Goal: Complete application form

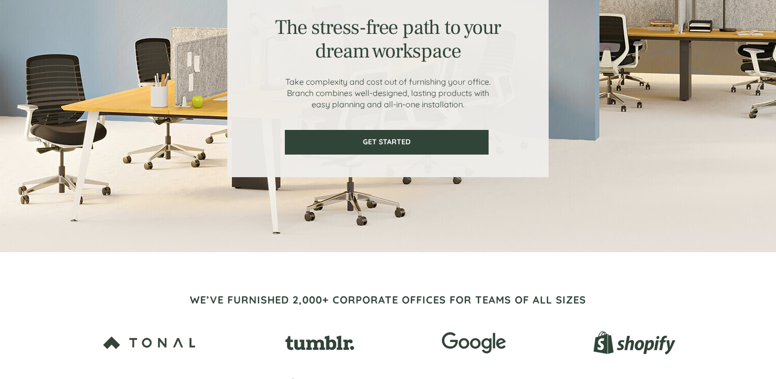
scroll to position [105, 0]
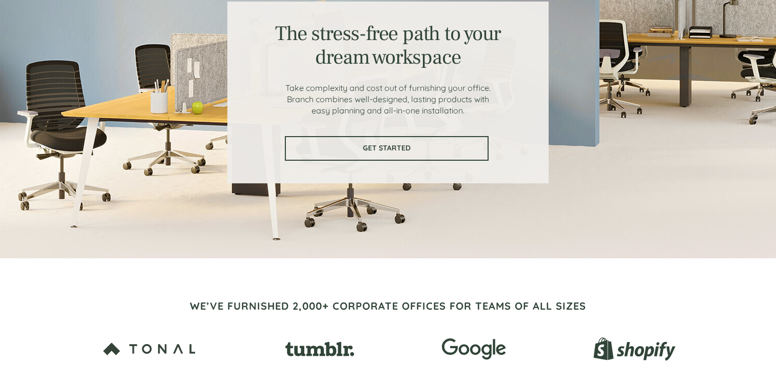
click at [399, 159] on link "GET STARTED" at bounding box center [387, 148] width 204 height 25
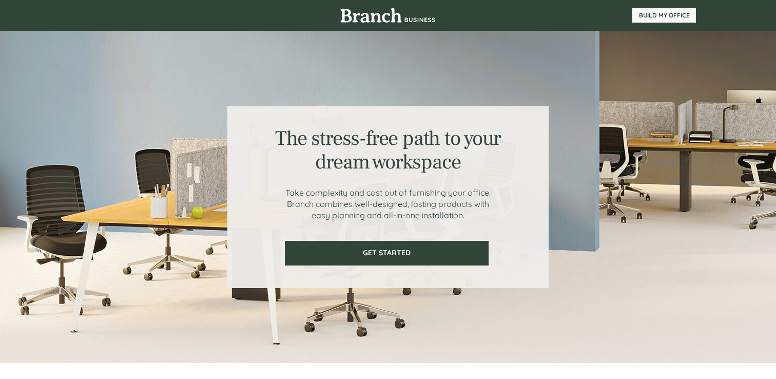
click at [731, 195] on div at bounding box center [388, 197] width 776 height 332
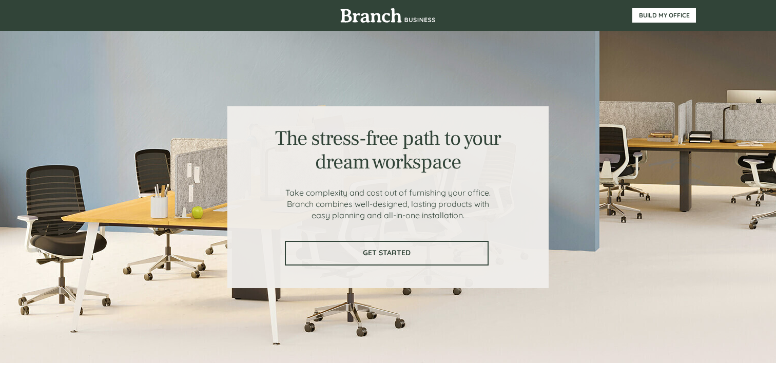
click at [408, 257] on link "GET STARTED" at bounding box center [387, 253] width 204 height 25
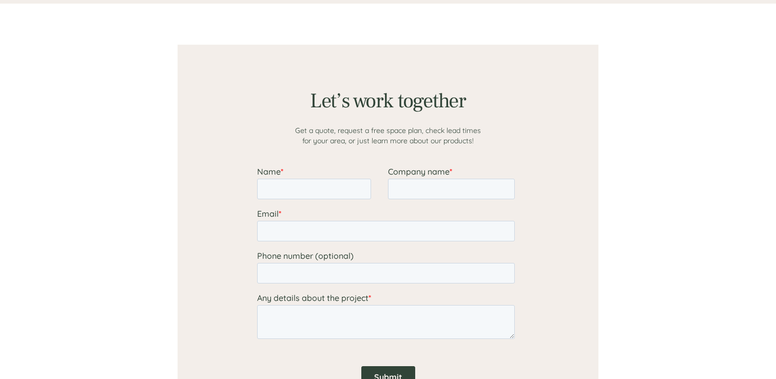
scroll to position [796, 0]
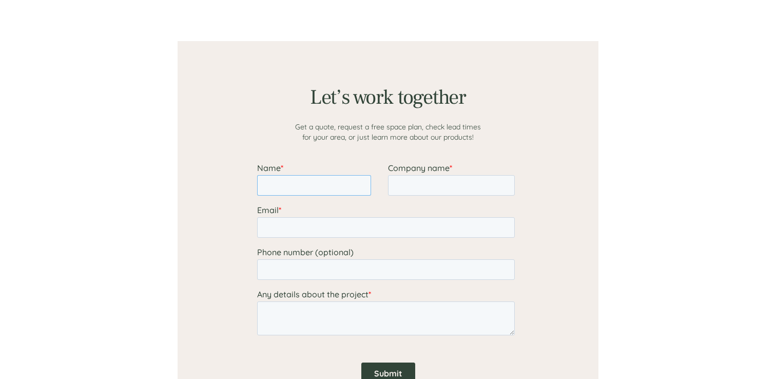
click at [329, 177] on input "Name *" at bounding box center [314, 185] width 114 height 21
type input "[PERSON_NAME]"
type input "ANYTHING"
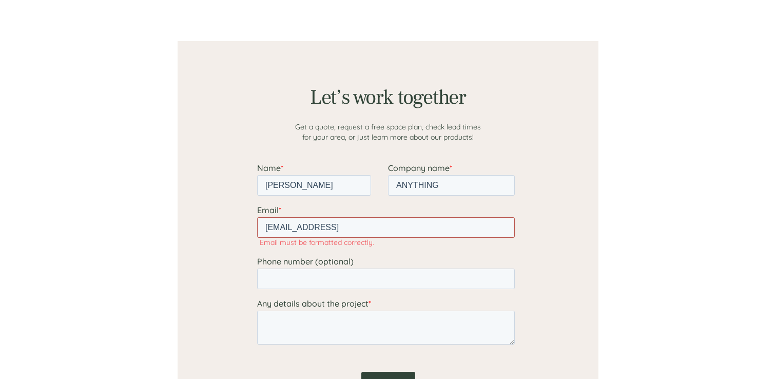
click at [372, 220] on input "[EMAIL_ADDRESS]" at bounding box center [385, 227] width 257 height 21
click at [360, 228] on input "[EMAIL_ADDRESS]" at bounding box center [385, 227] width 257 height 21
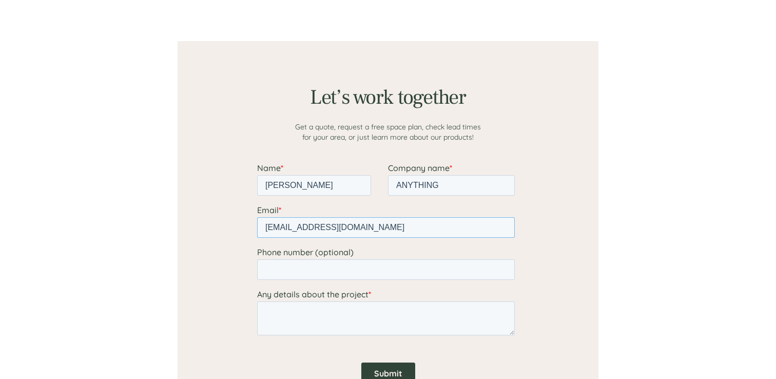
type input "[EMAIL_ADDRESS][DOMAIN_NAME]"
type input "4435367011"
click at [381, 310] on textarea "Any details about the project *" at bounding box center [385, 318] width 257 height 34
